Goal: Task Accomplishment & Management: Use online tool/utility

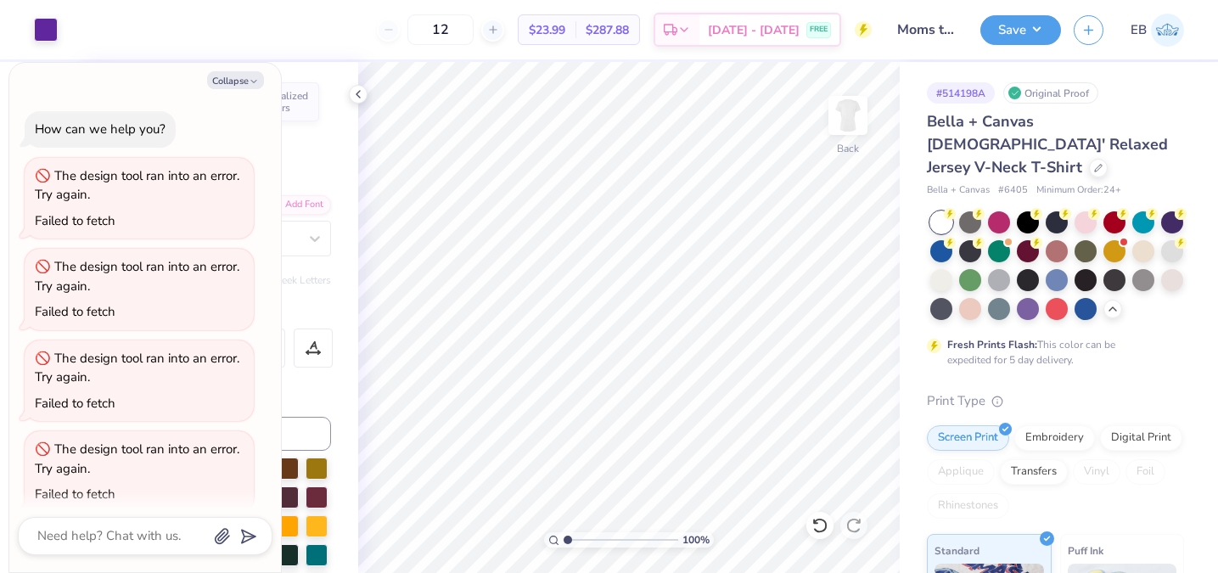
scroll to position [656, 0]
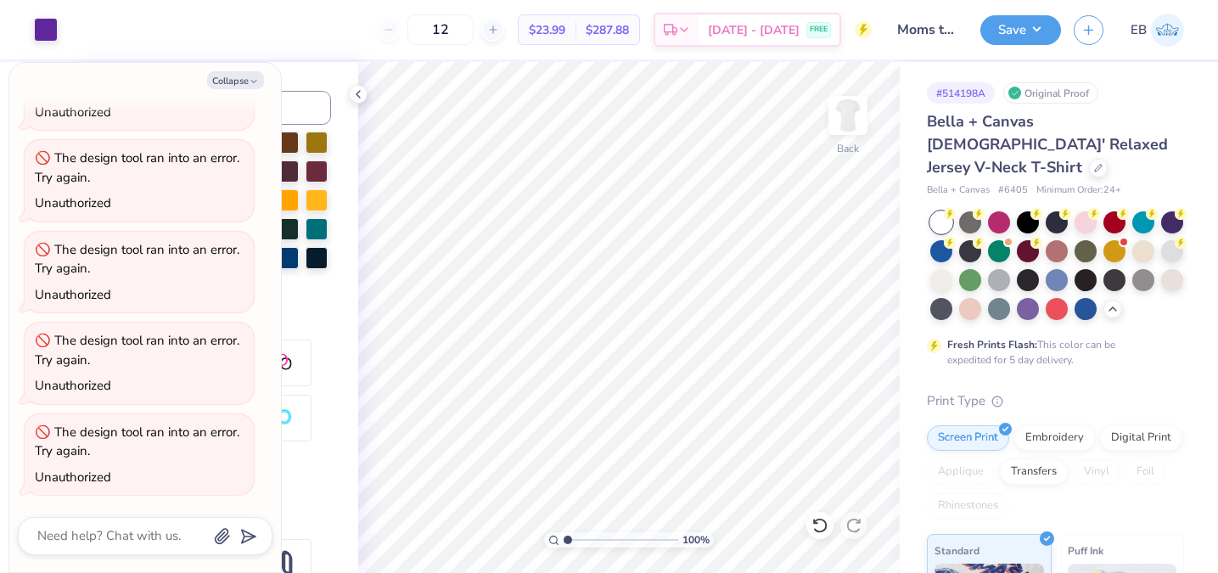
type textarea "x"
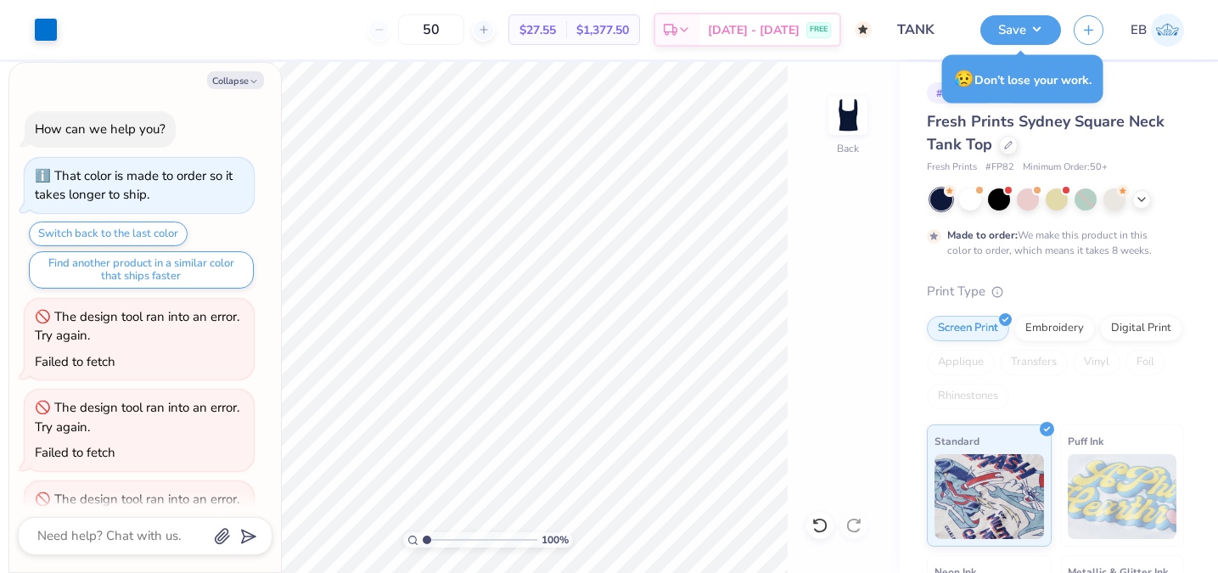
scroll to position [888, 0]
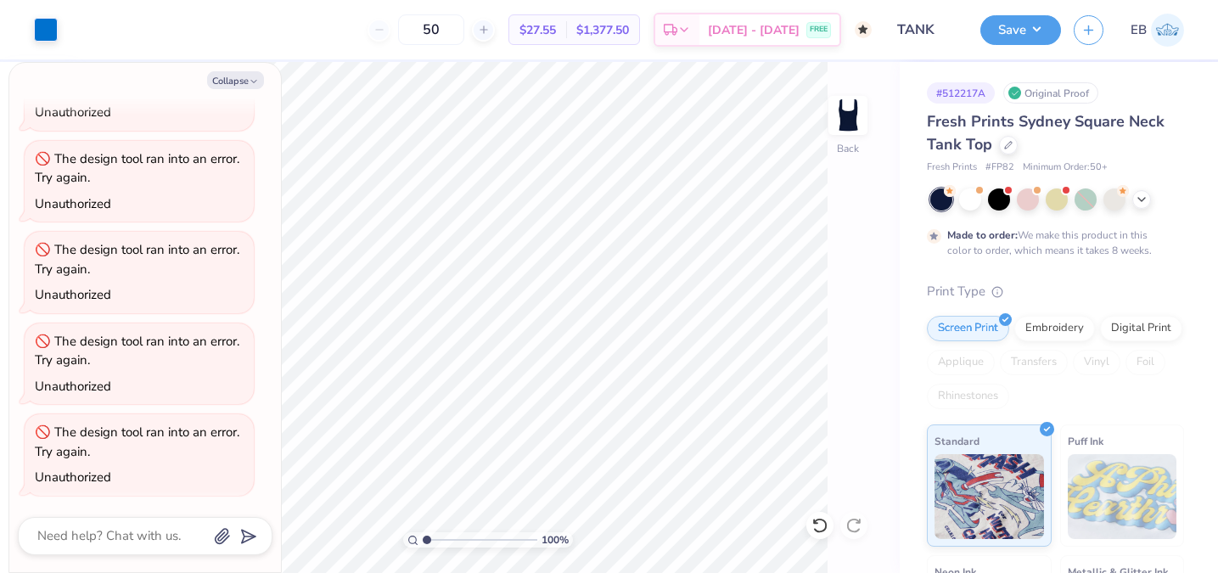
type textarea "x"
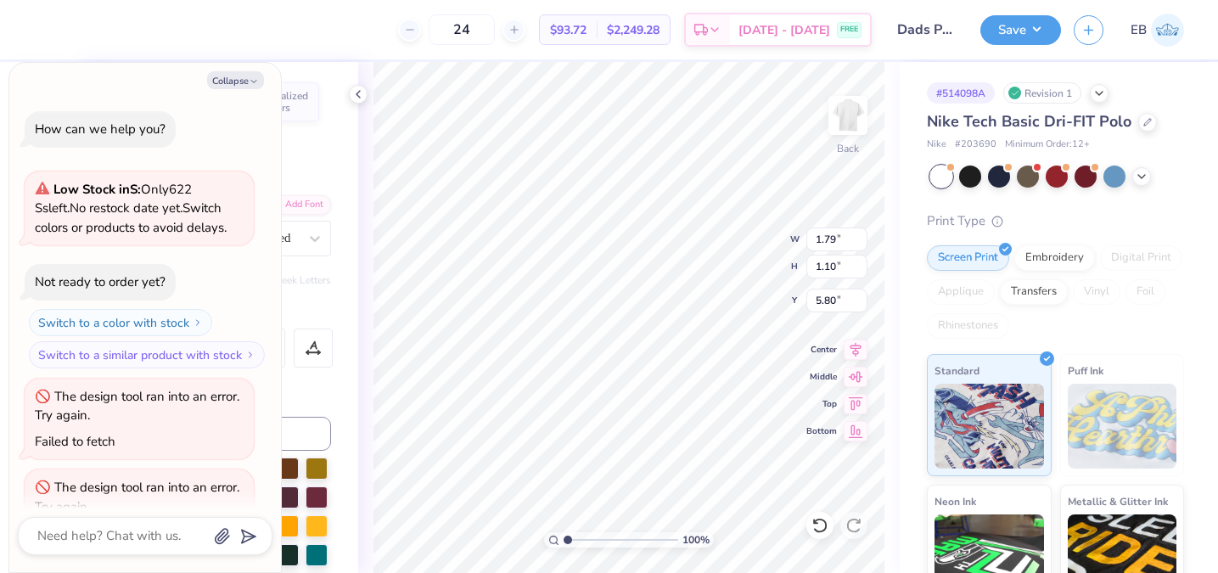
scroll to position [870, 0]
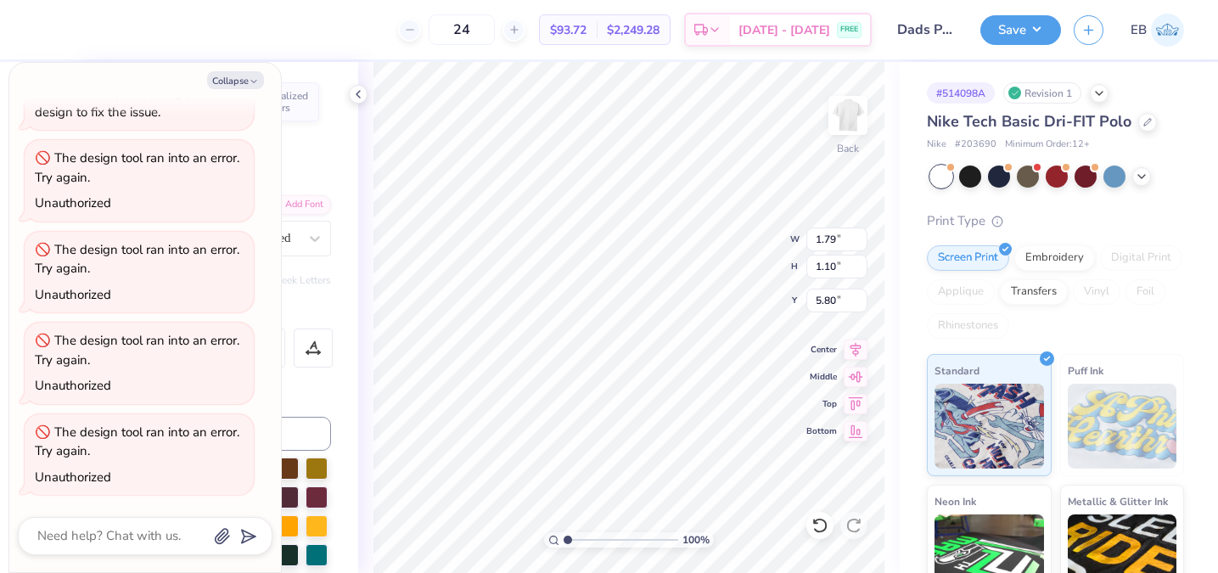
type textarea "x"
